Goal: Book appointment/travel/reservation

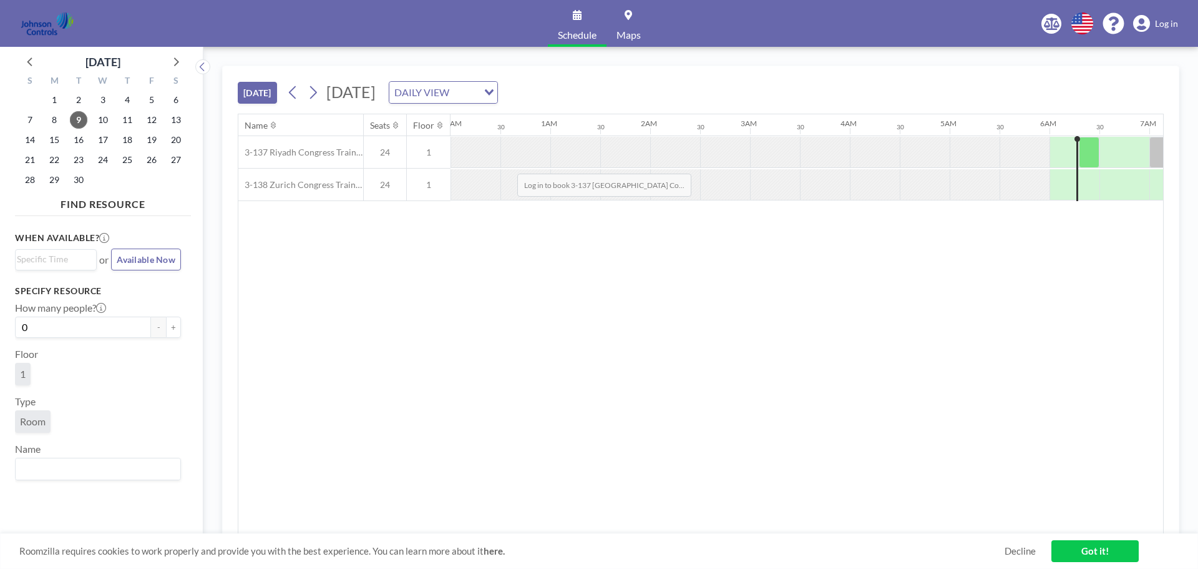
scroll to position [0, 549]
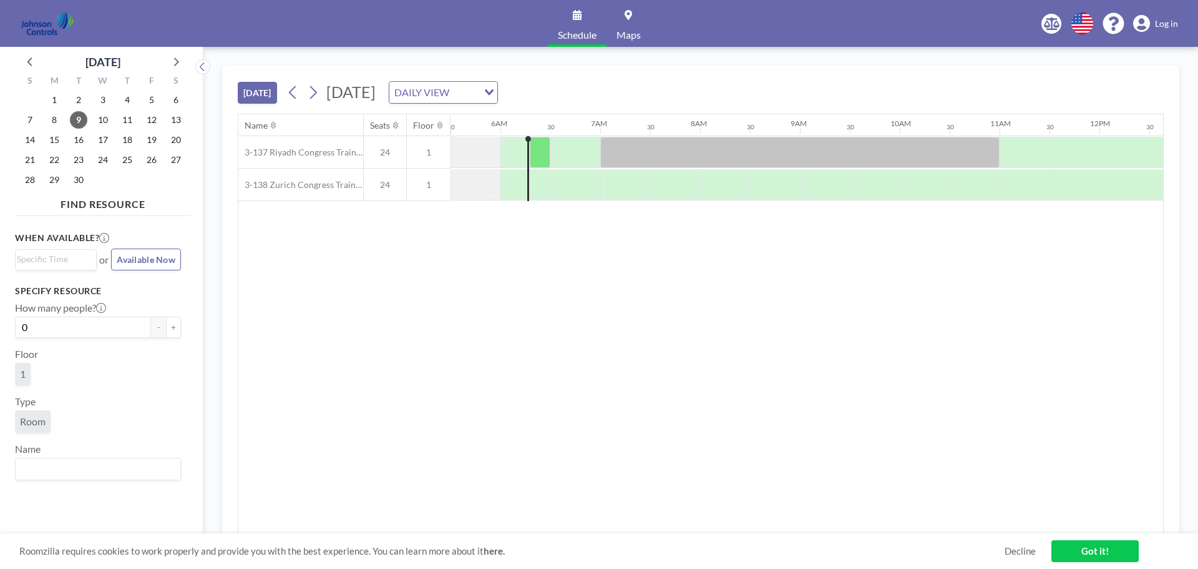
click at [1163, 23] on span "Log in" at bounding box center [1166, 23] width 23 height 11
click at [127, 160] on span "25" at bounding box center [127, 159] width 17 height 17
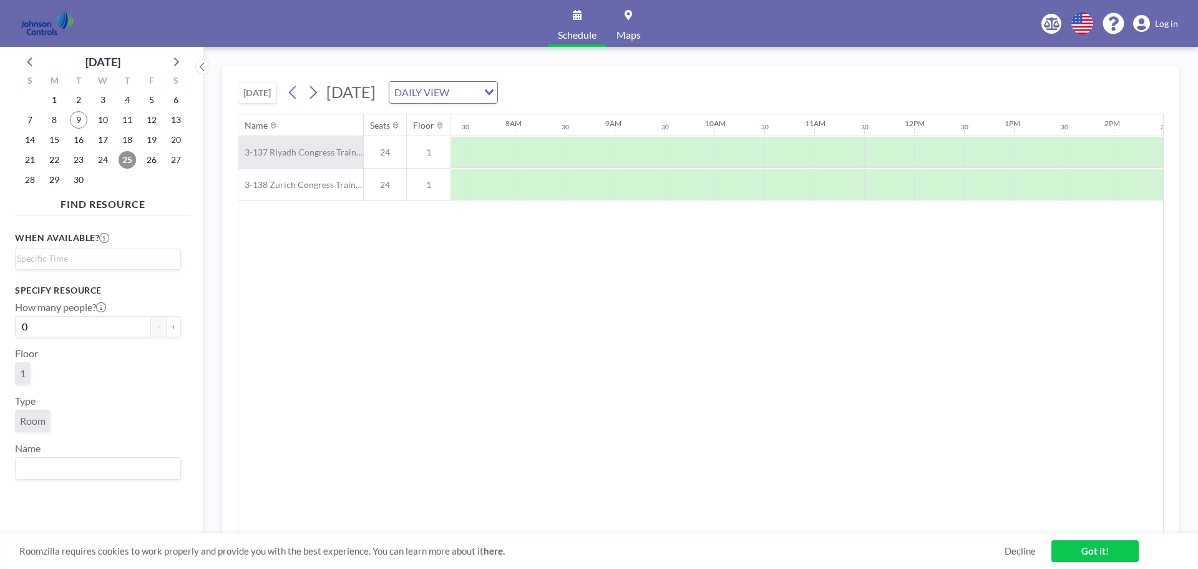
scroll to position [0, 749]
click at [167, 326] on button "+" at bounding box center [173, 326] width 15 height 21
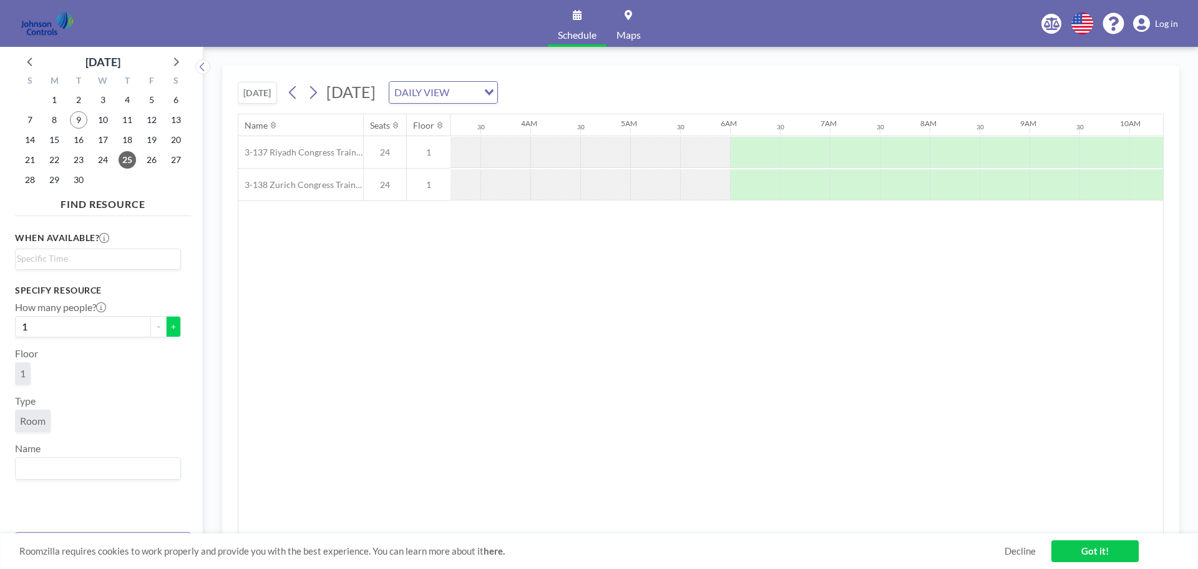
click at [167, 326] on button "+" at bounding box center [173, 326] width 15 height 21
type input "2"
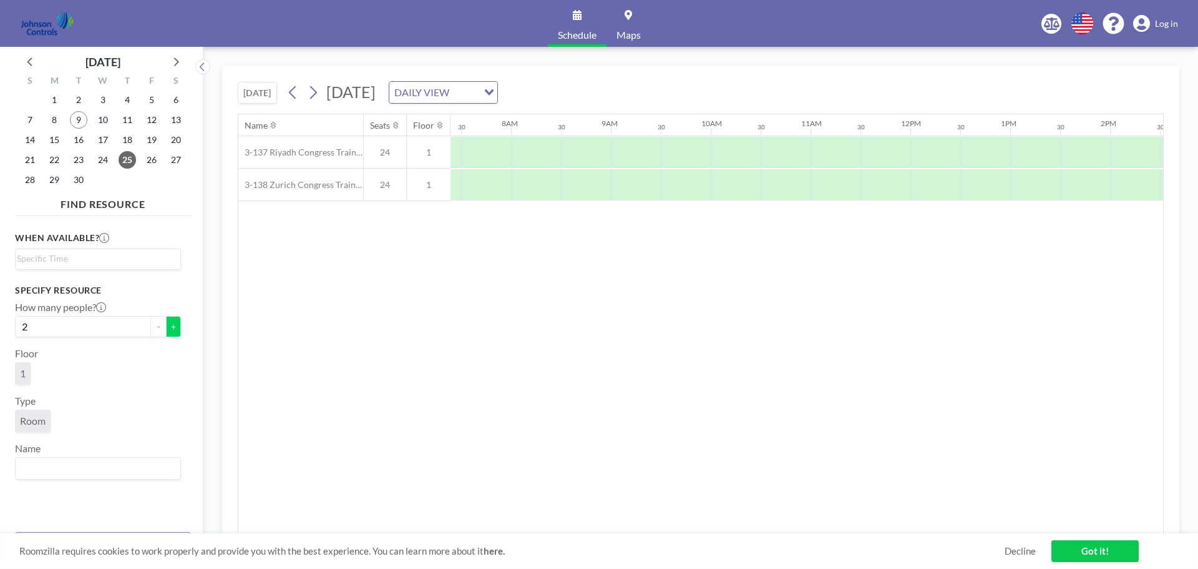
scroll to position [0, 749]
click at [21, 379] on span "1" at bounding box center [23, 373] width 16 height 22
click at [31, 414] on span "Room" at bounding box center [33, 420] width 26 height 12
